Goal: Information Seeking & Learning: Learn about a topic

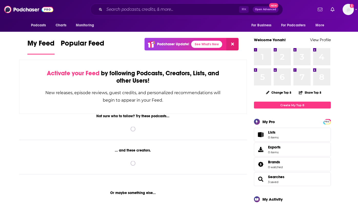
click at [155, 17] on div "Podcasts Charts Monitoring ⌘ K Open Advanced New For Business For Podcasters Mo…" at bounding box center [179, 9] width 358 height 19
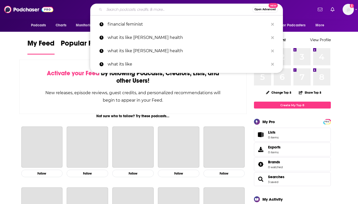
click at [159, 8] on input "Search podcasts, credits, & more..." at bounding box center [178, 9] width 148 height 8
paste input "[PERSON_NAME] & [PERSON_NAME]'s Infinite Revenue Playlist"
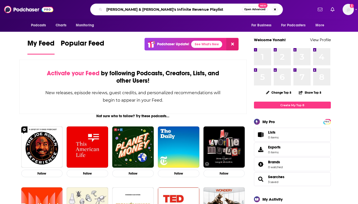
type input "[PERSON_NAME] & [PERSON_NAME]'s Infinite Revenue Playlist"
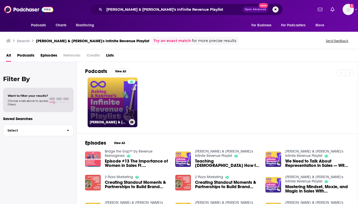
click at [115, 100] on link "[PERSON_NAME] & [PERSON_NAME]'s Infinite Revenue Playlist" at bounding box center [113, 103] width 50 height 50
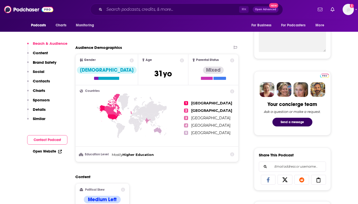
scroll to position [292, 0]
